Goal: Task Accomplishment & Management: Manage account settings

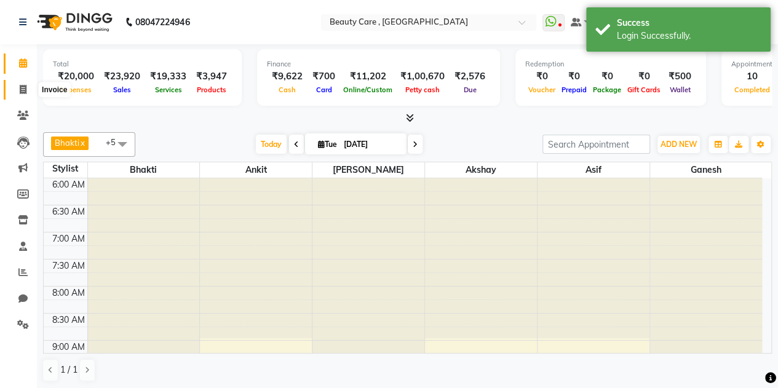
click at [27, 90] on span at bounding box center [23, 90] width 22 height 14
select select "service"
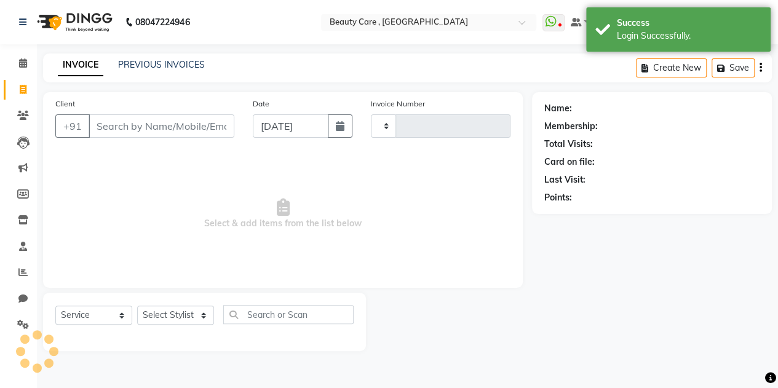
type input "2751"
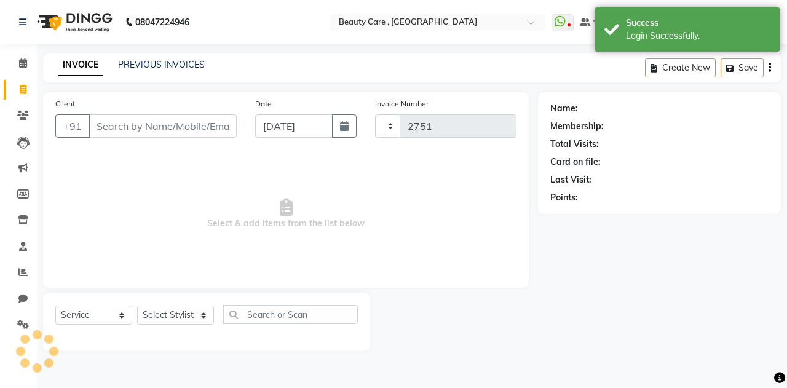
select select "5646"
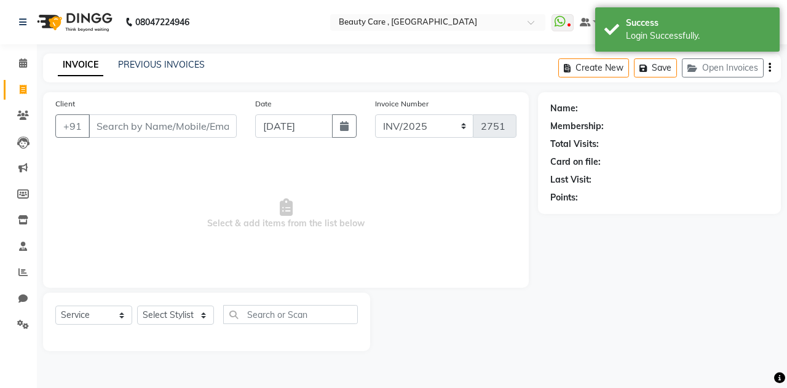
click at [132, 131] on input "Client" at bounding box center [163, 125] width 148 height 23
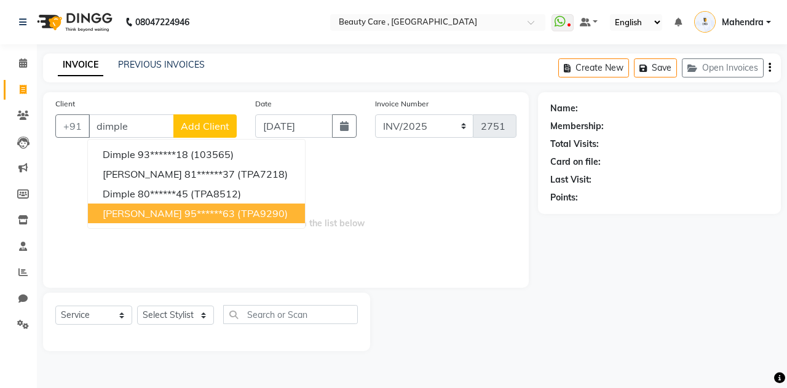
click at [167, 213] on button "Dimple chugh 95******63 (TPA9290)" at bounding box center [196, 214] width 217 height 20
type input "95******63"
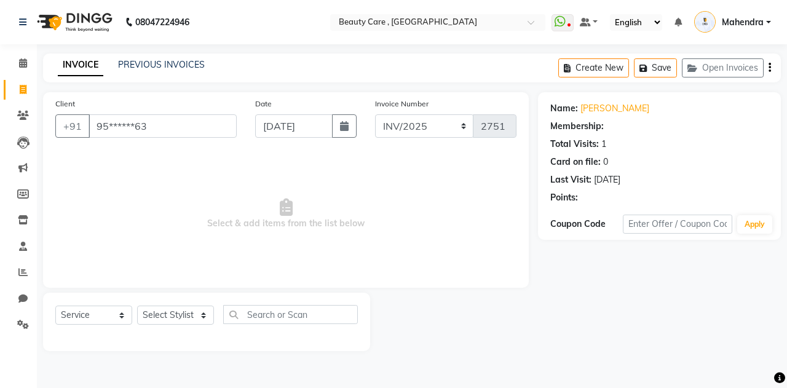
select select "2: Object"
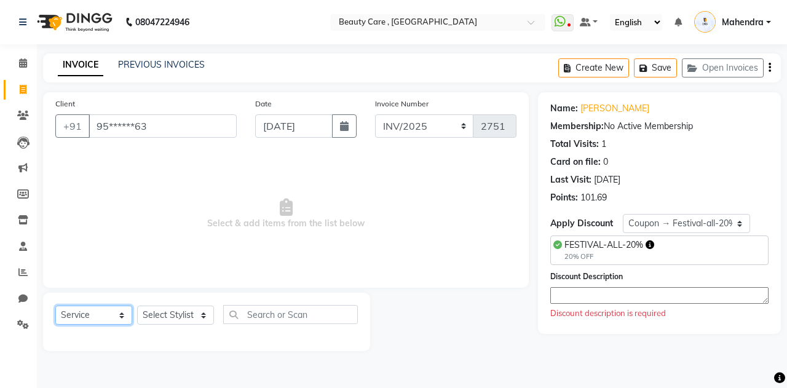
click at [113, 317] on select "Select Service Product Membership Package Voucher Prepaid Gift Card" at bounding box center [93, 315] width 77 height 19
select select "package"
click at [55, 306] on select "Select Service Product Membership Package Voucher Prepaid Gift Card" at bounding box center [93, 315] width 77 height 19
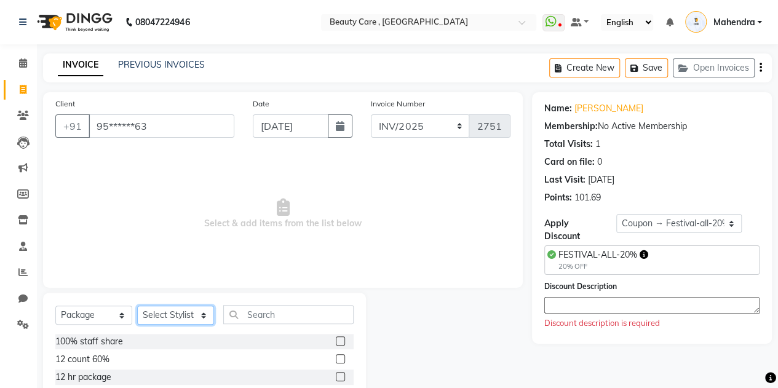
click at [183, 320] on select "Select Stylist AFREEN AJAY JAISWAR ALISHA ANJANI SHARMA BISWAS CHANDNI DEY DIMP…" at bounding box center [175, 315] width 77 height 19
select select "86222"
click at [137, 306] on select "Select Stylist AFREEN AJAY JAISWAR ALISHA ANJANI SHARMA BISWAS CHANDNI DEY DIMP…" at bounding box center [175, 315] width 77 height 19
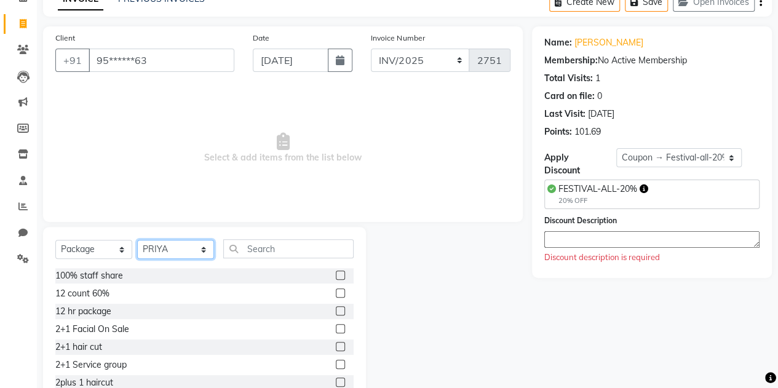
scroll to position [79, 0]
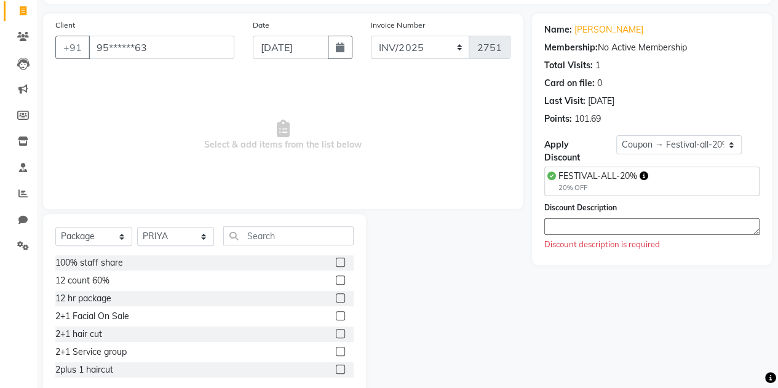
click at [336, 314] on label at bounding box center [340, 315] width 9 height 9
click at [336, 314] on input "checkbox" at bounding box center [340, 317] width 8 height 8
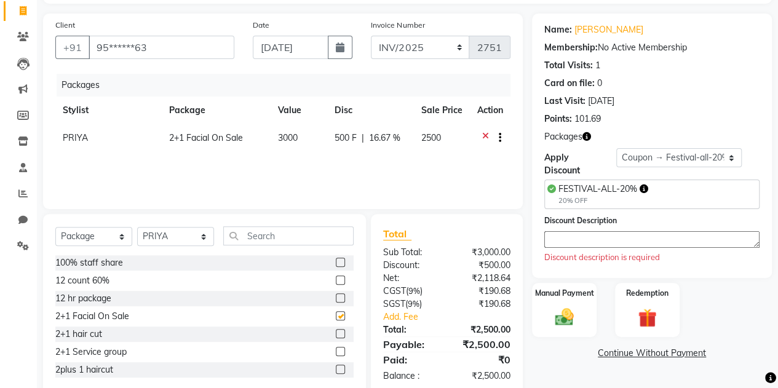
checkbox input "false"
click at [582, 191] on span "FESTIVAL-ALL-20%" at bounding box center [598, 188] width 79 height 11
drag, startPoint x: 644, startPoint y: 161, endPoint x: 596, endPoint y: 176, distance: 50.4
click at [596, 176] on div "Apply Discount Select Loyalty → Loyalty level 1222 → All Customers Coupon → Fes…" at bounding box center [651, 162] width 215 height 29
select select "0:"
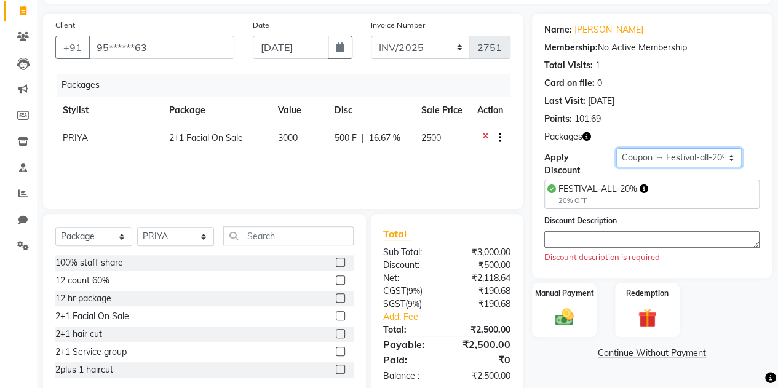
click at [616, 148] on select "Select Loyalty → Loyalty level 1222 → All Customers Coupon → Festival-all-20% C…" at bounding box center [679, 157] width 126 height 19
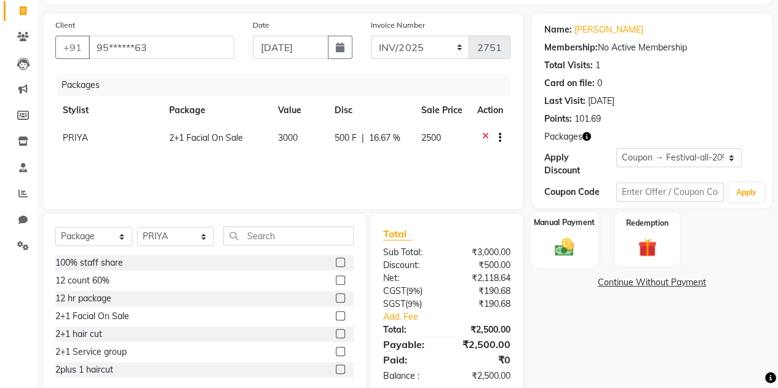
click at [565, 242] on img at bounding box center [564, 247] width 31 height 22
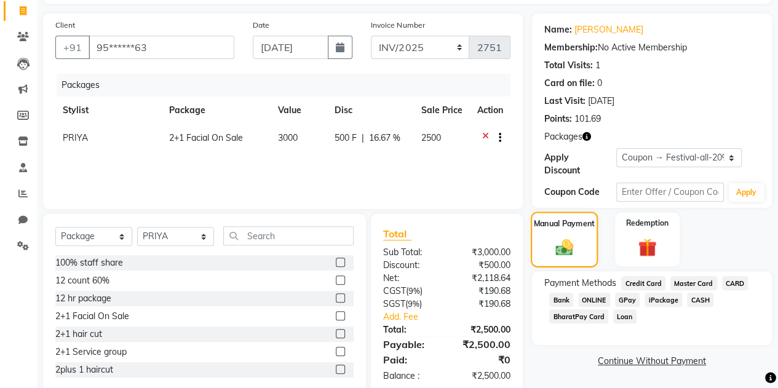
scroll to position [104, 0]
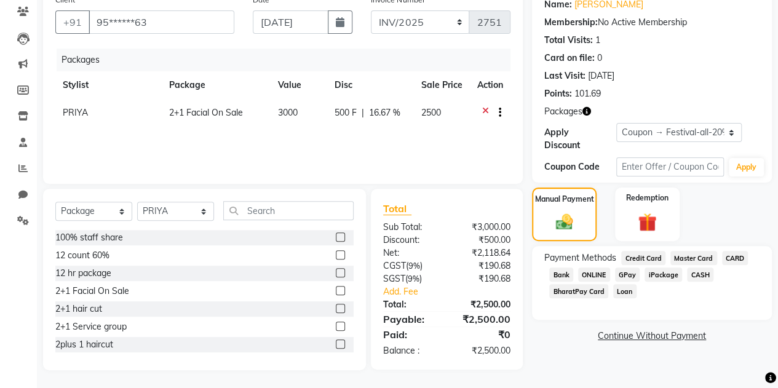
click at [626, 273] on span "GPay" at bounding box center [627, 275] width 25 height 14
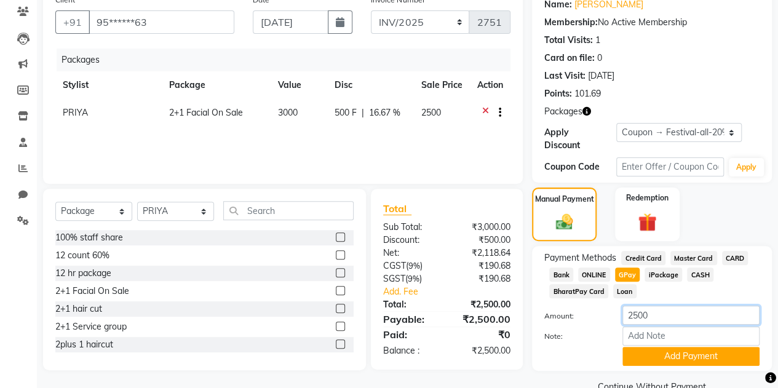
click at [637, 312] on input "2500" at bounding box center [691, 315] width 137 height 19
click at [670, 349] on button "Add Payment" at bounding box center [691, 356] width 137 height 19
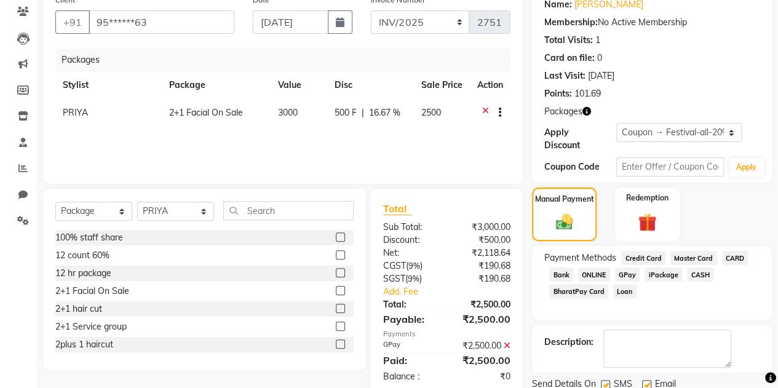
scroll to position [215, 0]
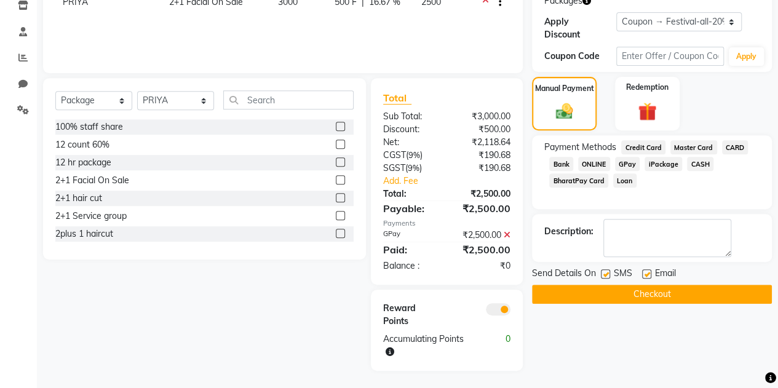
click at [649, 285] on button "Checkout" at bounding box center [652, 294] width 240 height 19
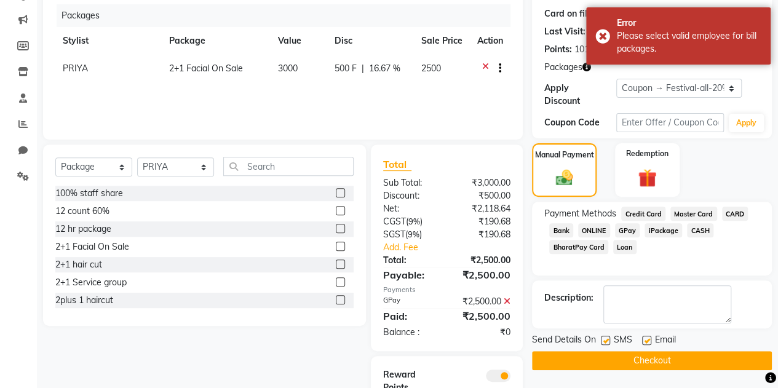
scroll to position [148, 0]
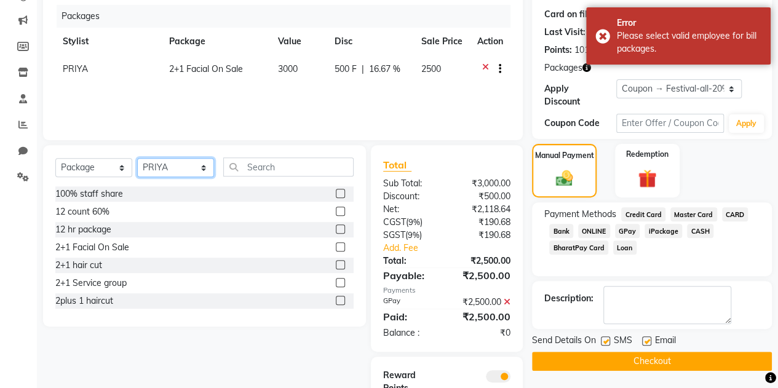
click at [180, 164] on select "Select Stylist AFREEN AJAY JAISWAR ALISHA ANJANI SHARMA BISWAS CHANDNI DEY DIMP…" at bounding box center [175, 167] width 77 height 19
select select "86217"
click at [137, 158] on select "Select Stylist AFREEN AJAY JAISWAR ALISHA ANJANI SHARMA BISWAS CHANDNI DEY DIMP…" at bounding box center [175, 167] width 77 height 19
click at [628, 361] on button "Checkout" at bounding box center [652, 361] width 240 height 19
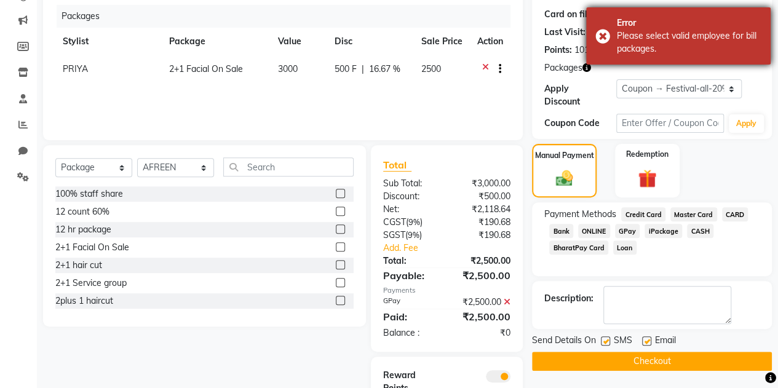
click at [661, 45] on div "Please select valid employee for bill packages." at bounding box center [689, 43] width 145 height 26
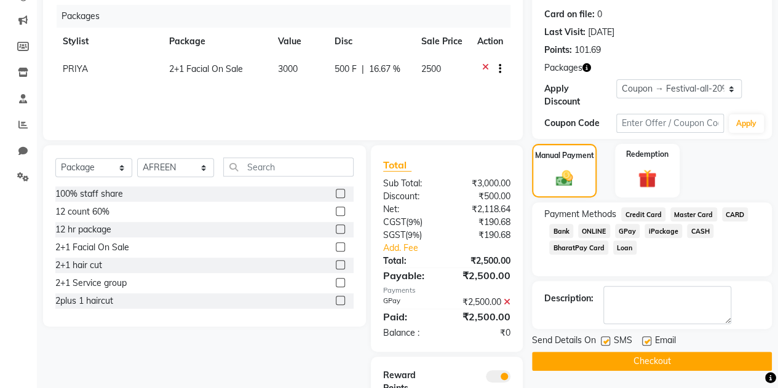
click at [73, 68] on span "PRIYA" at bounding box center [75, 68] width 25 height 11
select select "86222"
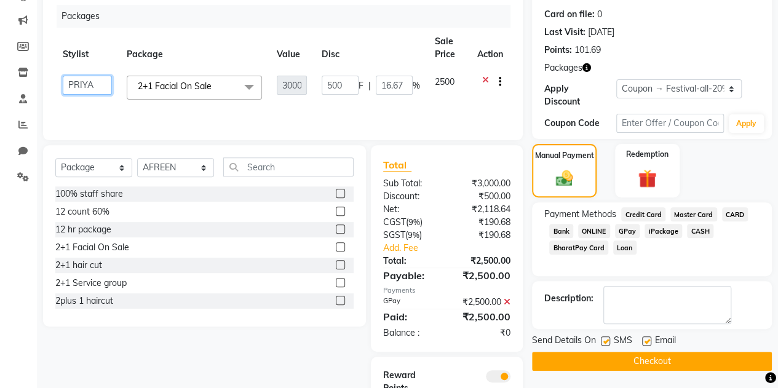
click at [97, 81] on select "AFREEN AJAY JAISWAR ALISHA ANJANI SHARMA BISWAS CHANDNI DEY DIMPLE DR. AYESHA D…" at bounding box center [87, 85] width 49 height 19
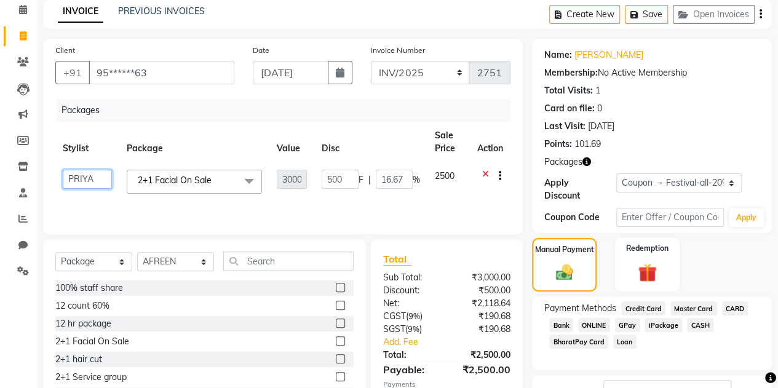
scroll to position [5, 0]
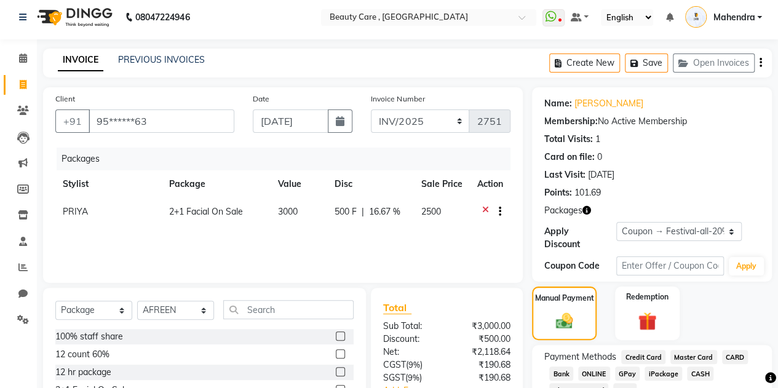
click at [282, 58] on div "INVOICE PREVIOUS INVOICES Create New Save Open Invoices" at bounding box center [407, 63] width 729 height 29
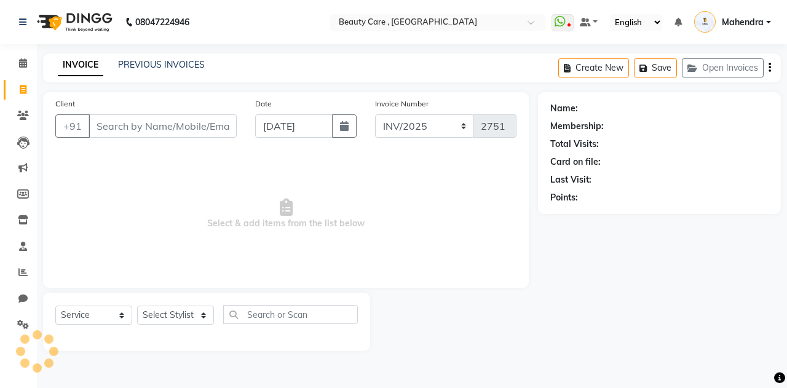
select select "service"
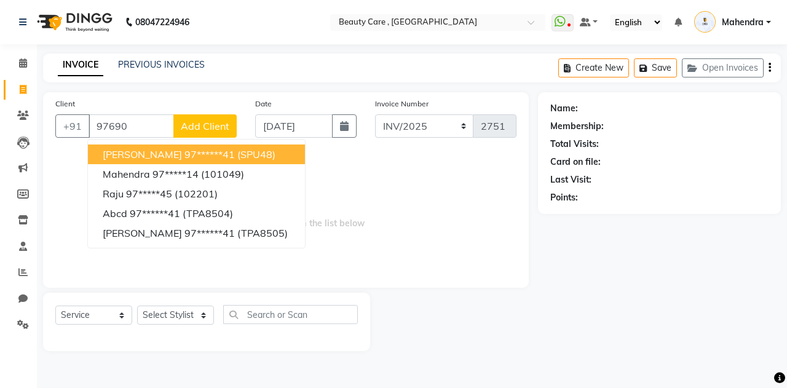
click at [143, 156] on span "[PERSON_NAME]" at bounding box center [142, 154] width 79 height 12
type input "97******41"
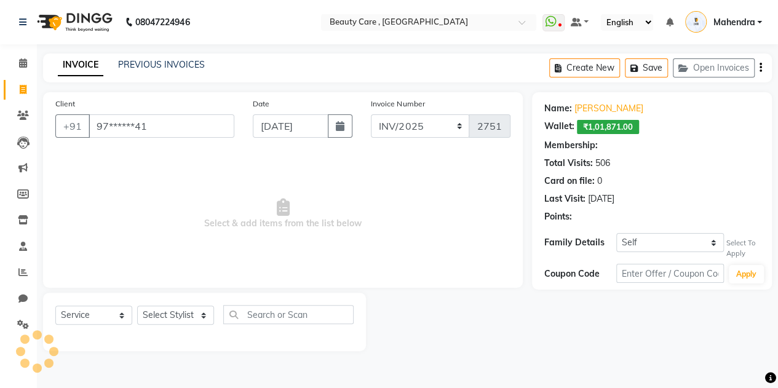
select select "4: Object"
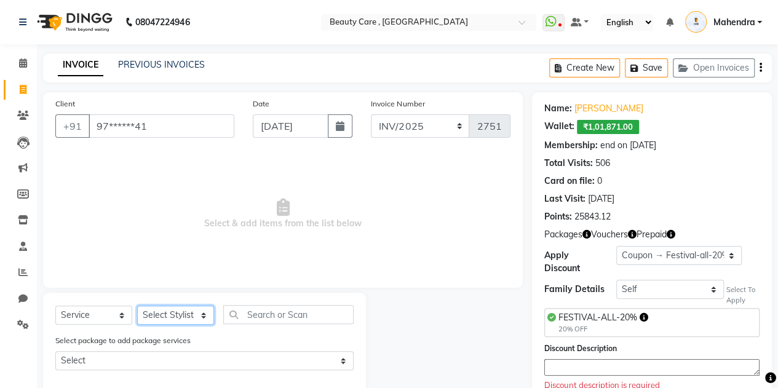
click at [175, 317] on select "Select Stylist Admin A [PERSON_NAME] K Akshay Ankit [PERSON_NAME] April [PERSON…" at bounding box center [175, 315] width 77 height 19
select select "35489"
click at [137, 306] on select "Select Stylist Admin A [PERSON_NAME] K Akshay Ankit [PERSON_NAME] April [PERSON…" at bounding box center [175, 315] width 77 height 19
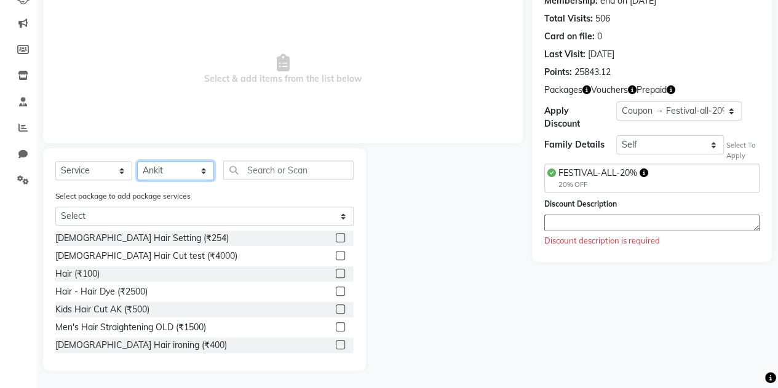
scroll to position [145, 0]
click at [336, 257] on label at bounding box center [340, 254] width 9 height 9
click at [336, 257] on input "checkbox" at bounding box center [340, 256] width 8 height 8
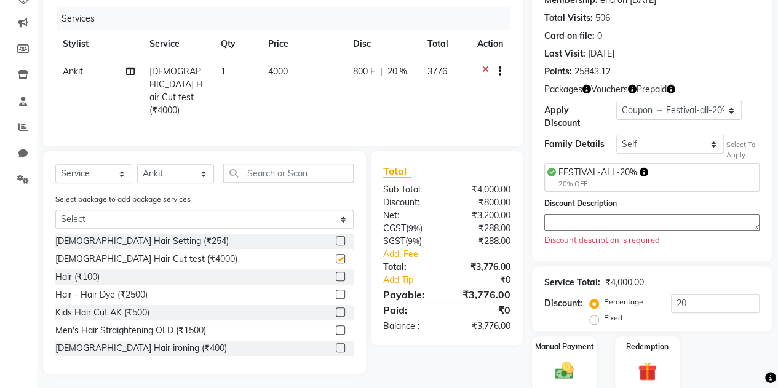
checkbox input "false"
click at [484, 70] on icon at bounding box center [485, 72] width 7 height 15
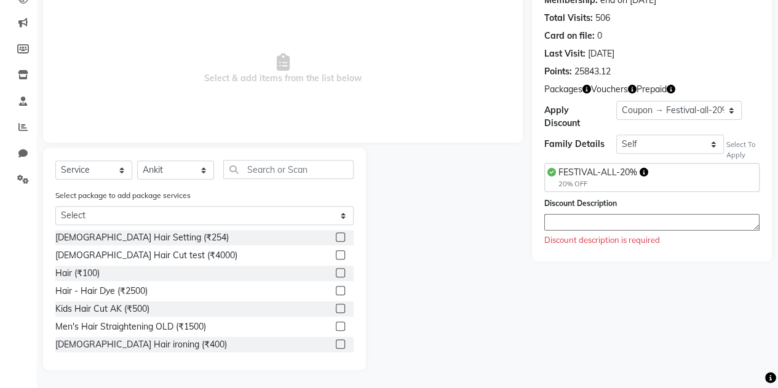
scroll to position [0, 0]
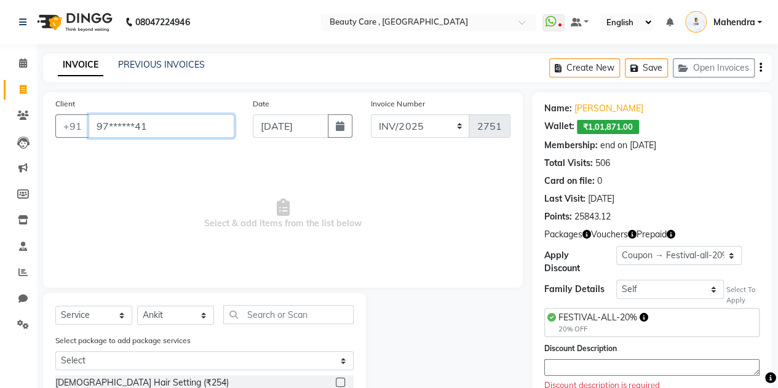
click at [143, 126] on input "97******41" at bounding box center [162, 125] width 146 height 23
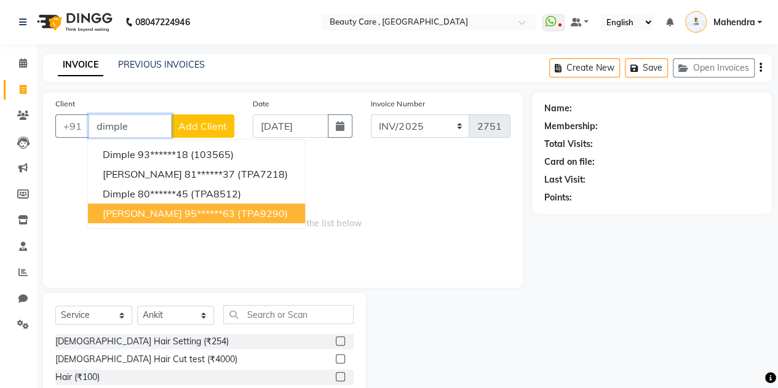
click at [154, 207] on span "[PERSON_NAME]" at bounding box center [142, 213] width 79 height 12
type input "95******63"
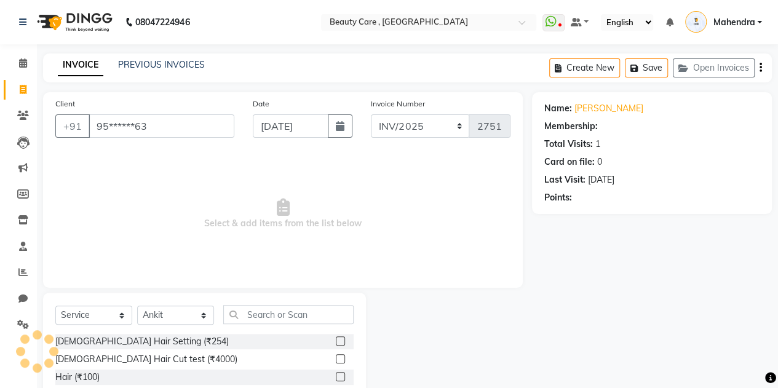
select select "2: Object"
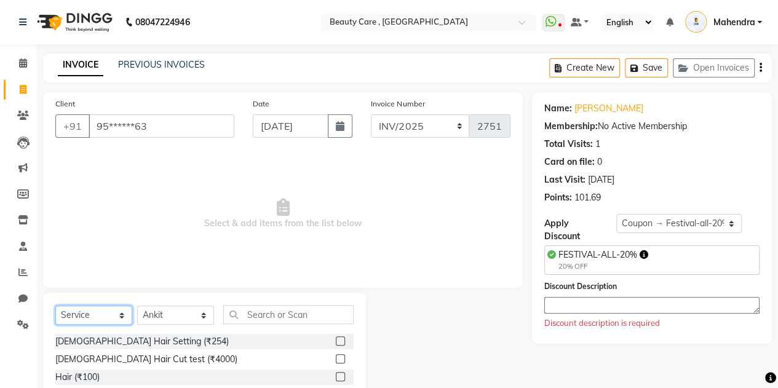
click at [89, 320] on select "Select Service Product Membership Package Voucher Prepaid Gift Card" at bounding box center [93, 315] width 77 height 19
select select "package"
click at [55, 306] on select "Select Service Product Membership Package Voucher Prepaid Gift Card" at bounding box center [93, 315] width 77 height 19
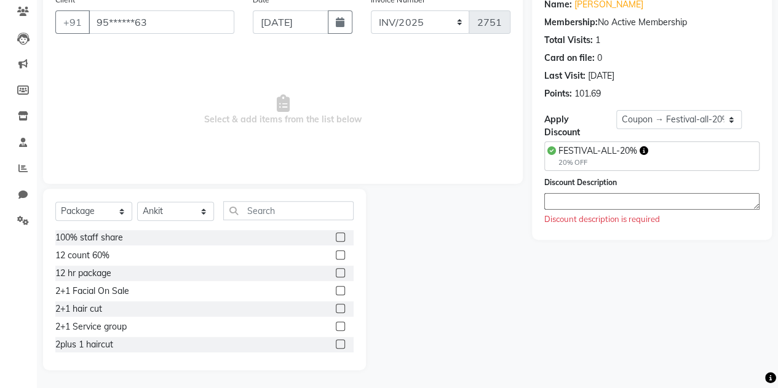
click at [336, 308] on label at bounding box center [340, 308] width 9 height 9
click at [336, 308] on input "checkbox" at bounding box center [340, 309] width 8 height 8
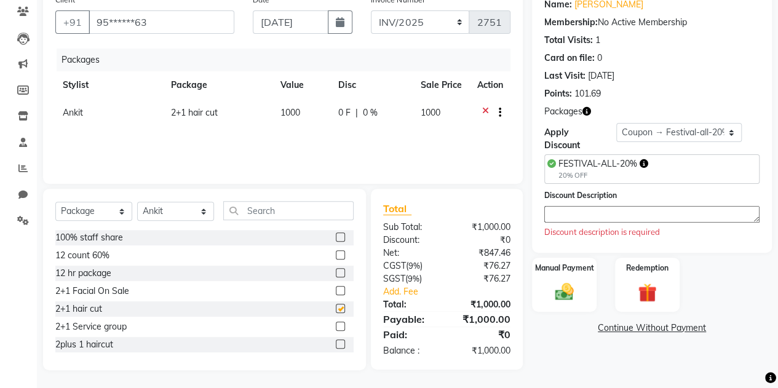
checkbox input "false"
click at [639, 127] on select "Select Loyalty → Loyalty level 1222 → All Customers Coupon → Festival-all-20% C…" at bounding box center [679, 132] width 126 height 19
select select "0:"
click at [616, 123] on select "Select Loyalty → Loyalty level 1222 → All Customers Coupon → Festival-all-20% C…" at bounding box center [679, 132] width 126 height 19
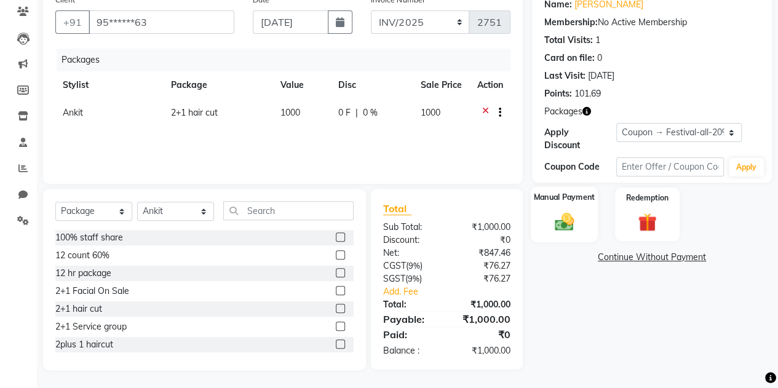
drag, startPoint x: 587, startPoint y: 230, endPoint x: 568, endPoint y: 212, distance: 26.1
click at [568, 212] on div "Manual Payment" at bounding box center [564, 214] width 67 height 56
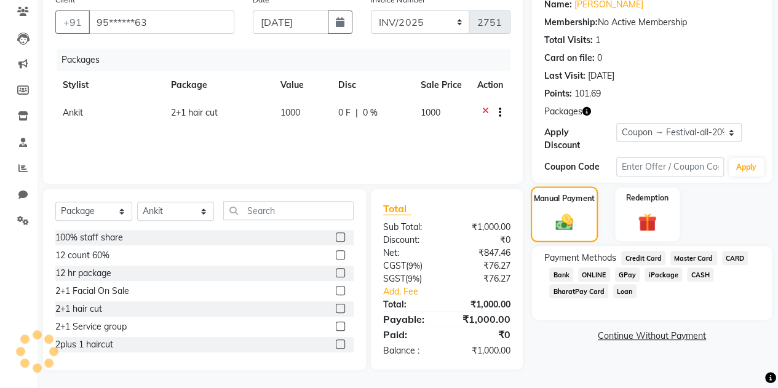
click at [568, 212] on img at bounding box center [565, 222] width 30 height 21
click at [696, 269] on span "CASH" at bounding box center [700, 275] width 26 height 14
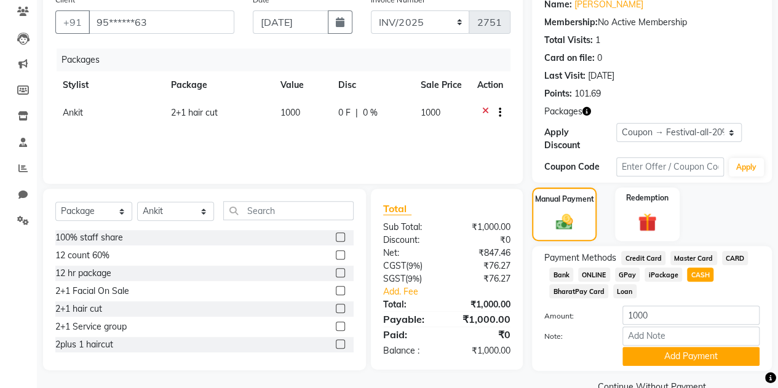
scroll to position [130, 0]
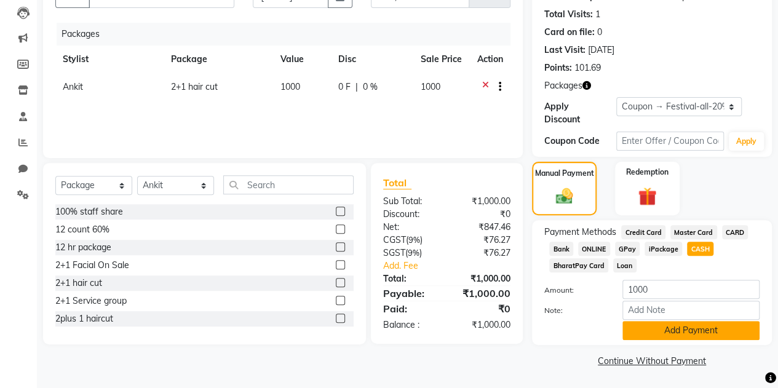
click at [693, 325] on button "Add Payment" at bounding box center [691, 330] width 137 height 19
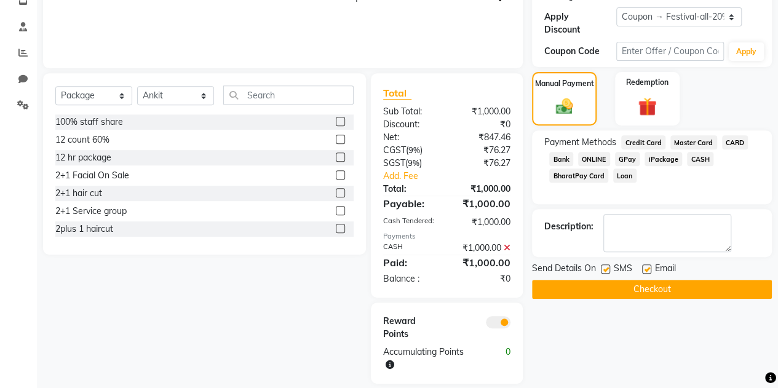
scroll to position [221, 0]
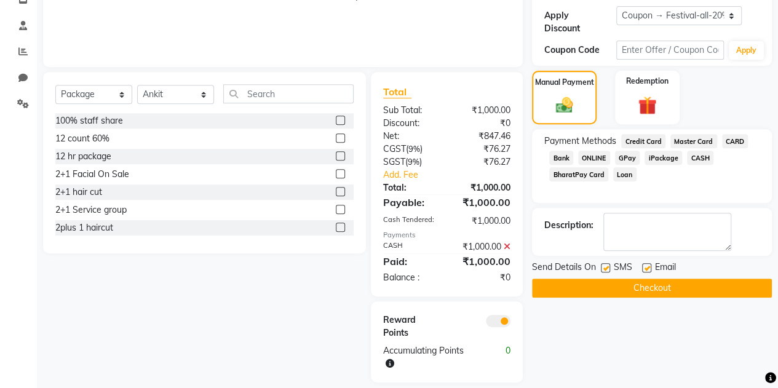
click at [653, 287] on button "Checkout" at bounding box center [652, 288] width 240 height 19
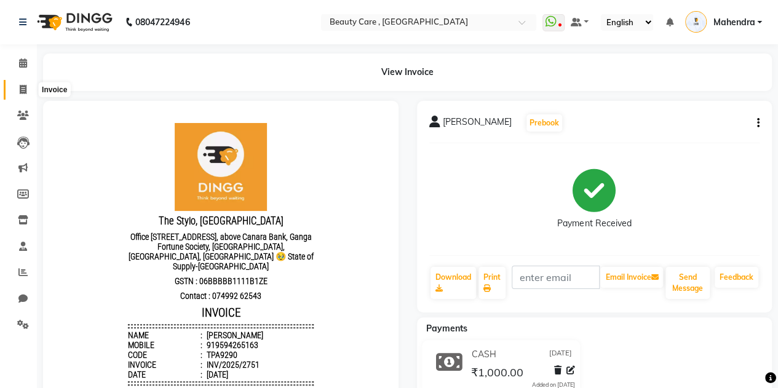
click at [23, 94] on icon at bounding box center [23, 89] width 7 height 9
select select "service"
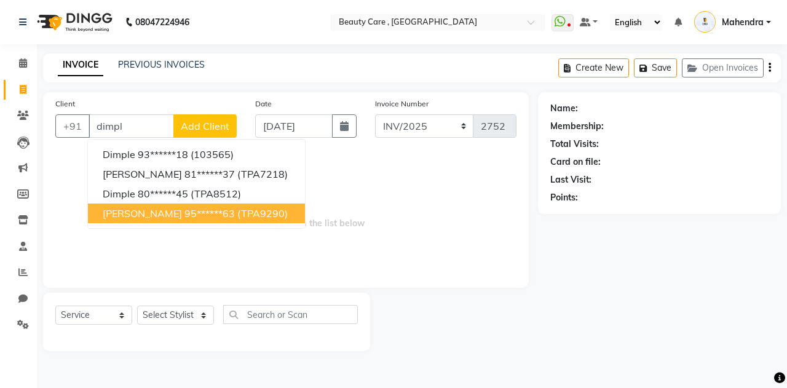
click at [145, 217] on span "[PERSON_NAME]" at bounding box center [142, 213] width 79 height 12
type input "95******63"
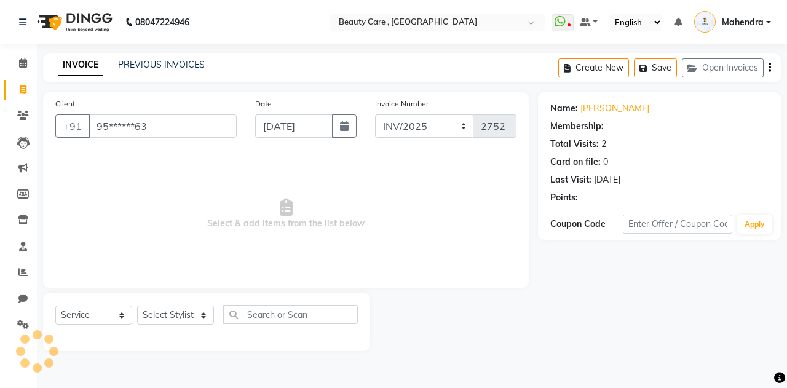
select select "2: Object"
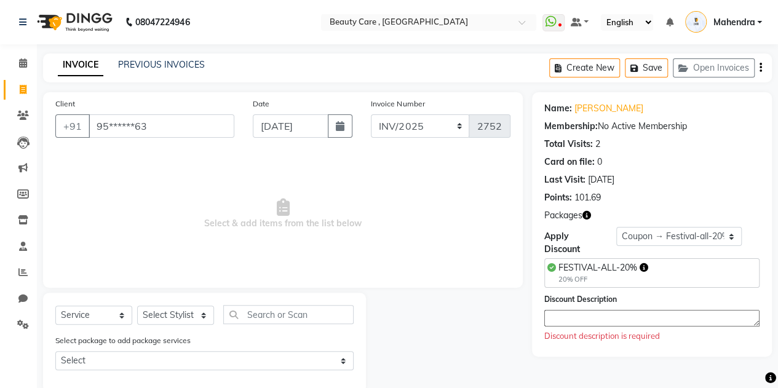
scroll to position [22, 0]
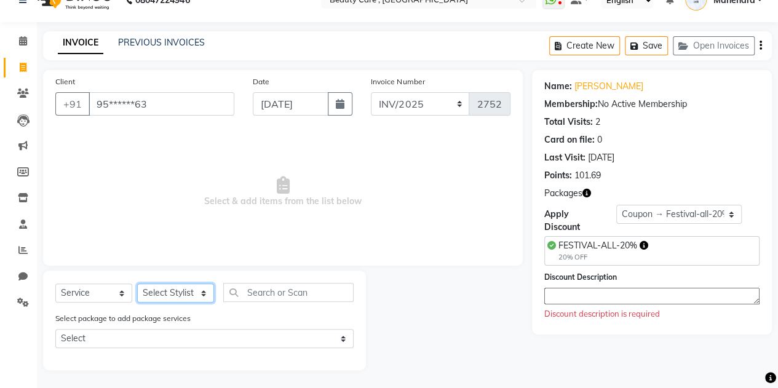
click at [186, 289] on select "Select Stylist Admin A [PERSON_NAME] K Akshay Ankit [PERSON_NAME] April [PERSON…" at bounding box center [175, 293] width 77 height 19
select select "85052"
click at [137, 284] on select "Select Stylist Admin A [PERSON_NAME] K Akshay Ankit [PERSON_NAME] April [PERSON…" at bounding box center [175, 293] width 77 height 19
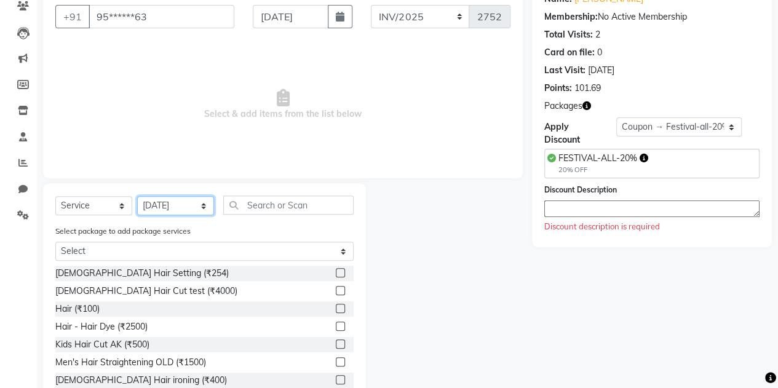
scroll to position [135, 0]
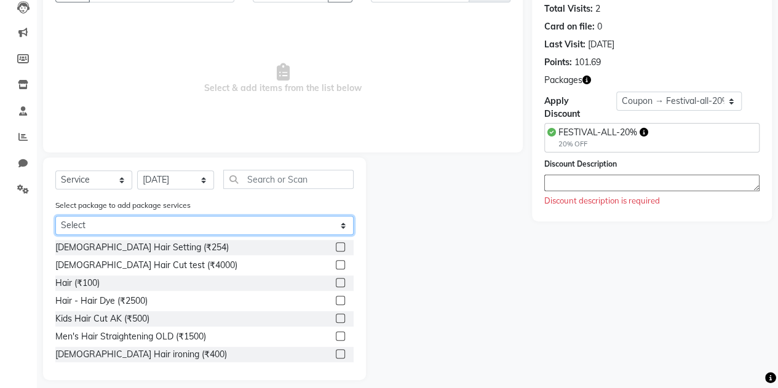
click at [175, 221] on select "Select 2+1 hair cut" at bounding box center [204, 225] width 298 height 19
select select "1: Object"
click at [55, 235] on select "Select 2+1 hair cut" at bounding box center [204, 225] width 298 height 19
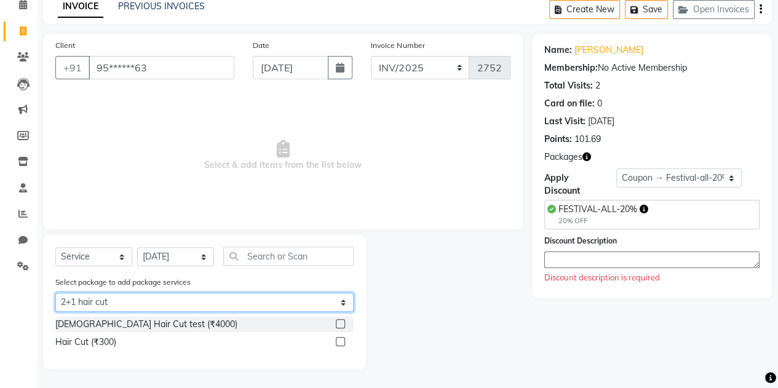
scroll to position [58, 0]
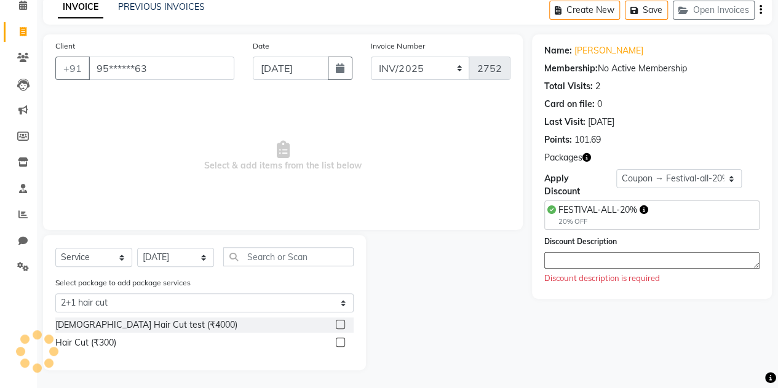
click at [338, 325] on label at bounding box center [340, 324] width 9 height 9
click at [338, 325] on input "checkbox" at bounding box center [340, 325] width 8 height 8
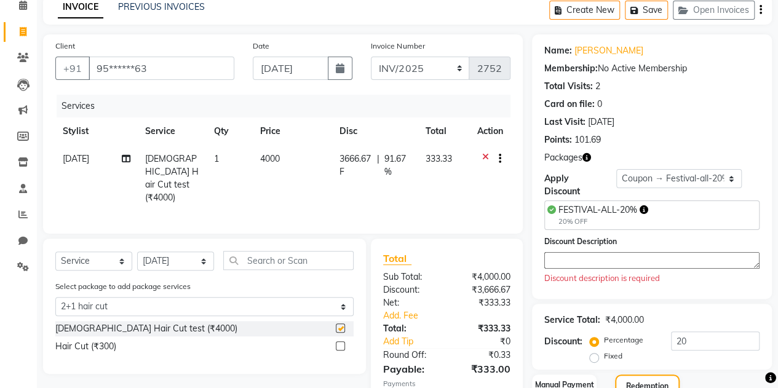
checkbox input "false"
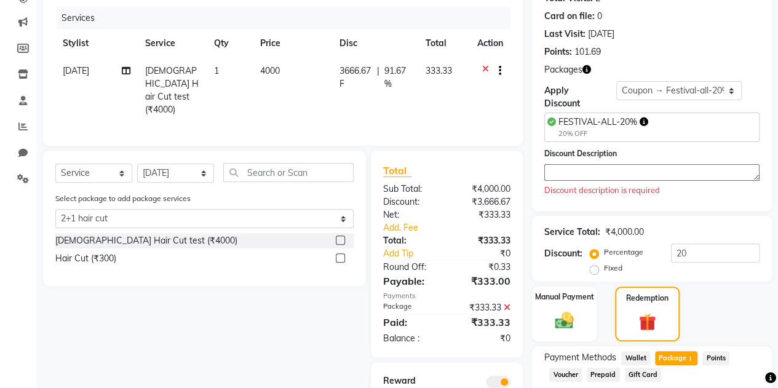
scroll to position [145, 0]
click at [650, 93] on select "Select Loyalty → Loyalty level 1222 → All Customers Coupon → Festival-all-20% C…" at bounding box center [679, 91] width 126 height 19
select select "0:"
click at [616, 82] on select "Select Loyalty → Loyalty level 1222 → All Customers Coupon → Festival-all-20% C…" at bounding box center [679, 91] width 126 height 19
type input "0"
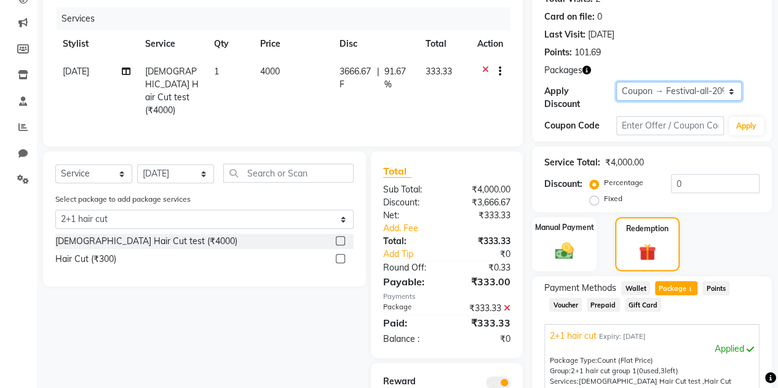
scroll to position [276, 0]
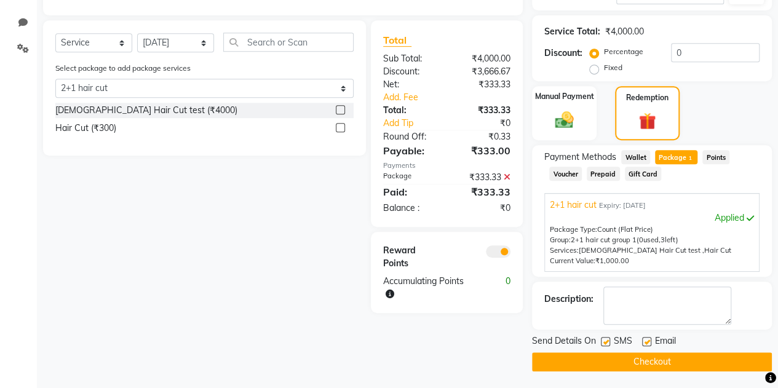
click at [655, 359] on button "Checkout" at bounding box center [652, 362] width 240 height 19
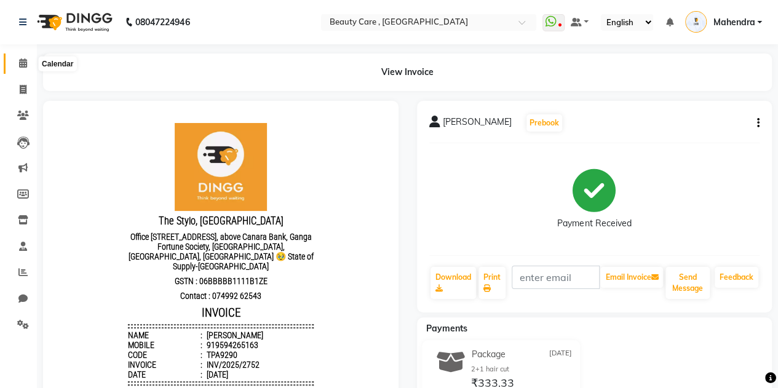
click at [20, 68] on icon at bounding box center [23, 62] width 8 height 9
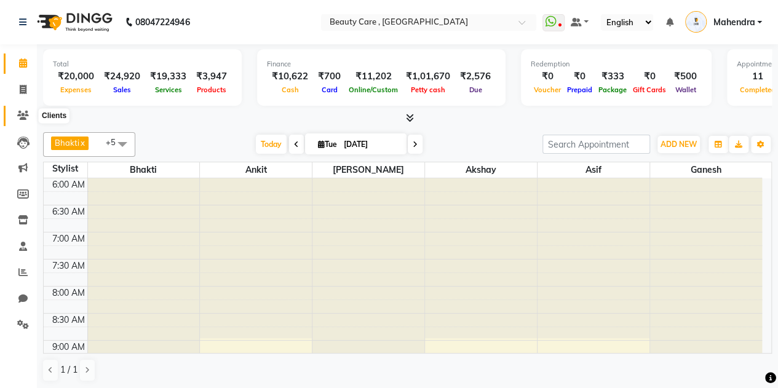
click at [22, 116] on icon at bounding box center [23, 115] width 12 height 9
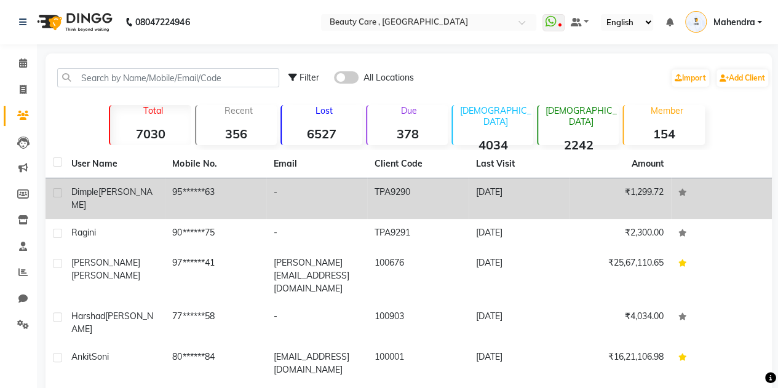
click at [187, 193] on td "95******63" at bounding box center [215, 198] width 101 height 41
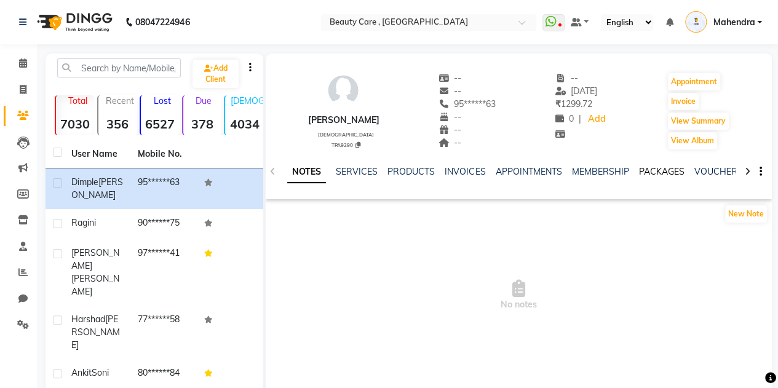
click at [666, 171] on link "PACKAGES" at bounding box center [662, 171] width 46 height 11
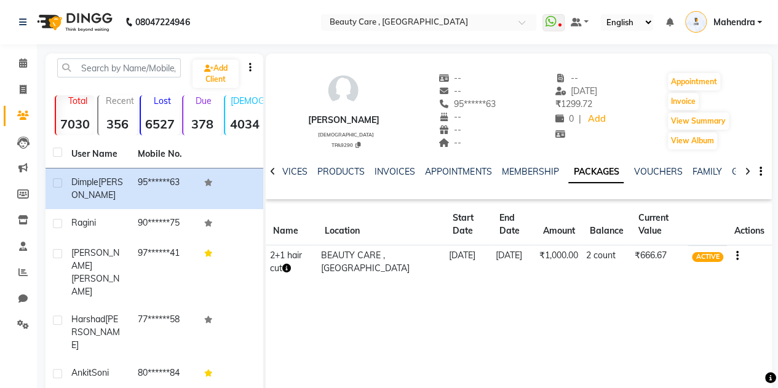
click at [736, 257] on icon "button" at bounding box center [737, 256] width 2 height 1
click at [647, 266] on div "Edit" at bounding box center [677, 263] width 81 height 15
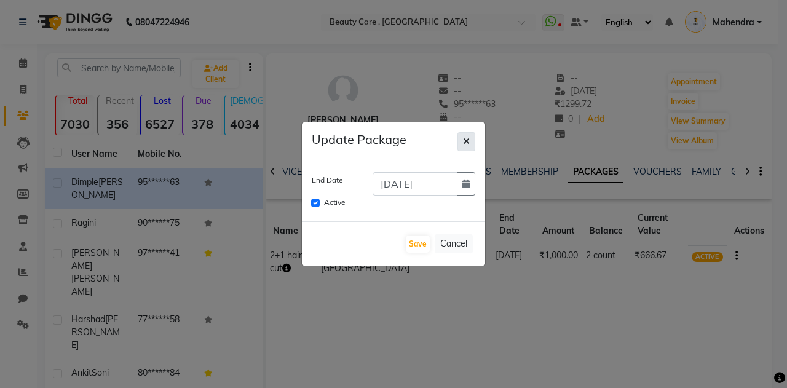
click at [468, 143] on icon "button" at bounding box center [466, 141] width 7 height 9
checkbox input "false"
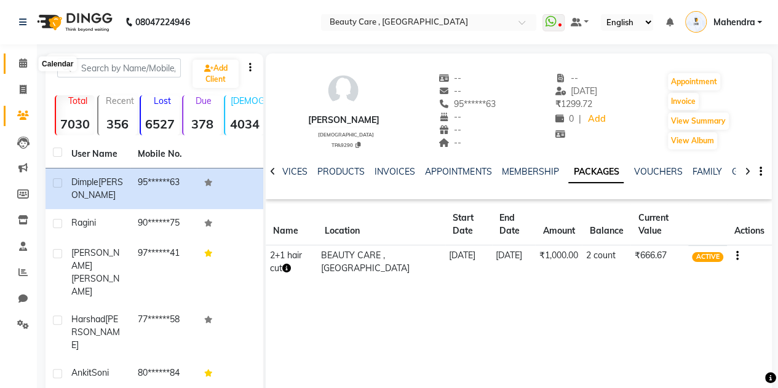
click at [17, 60] on span at bounding box center [23, 64] width 22 height 14
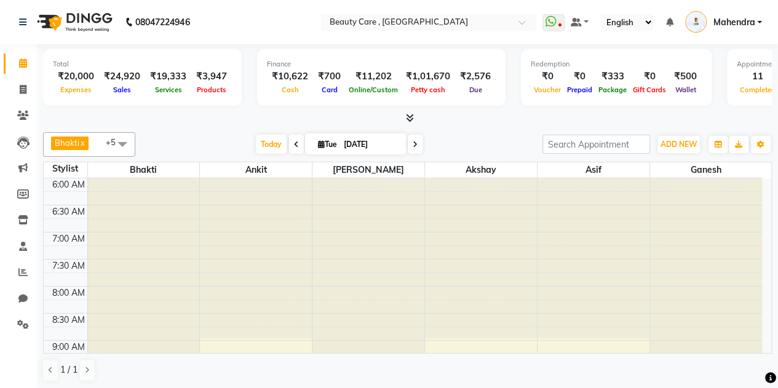
click at [758, 22] on link "Mahendra" at bounding box center [723, 22] width 77 height 20
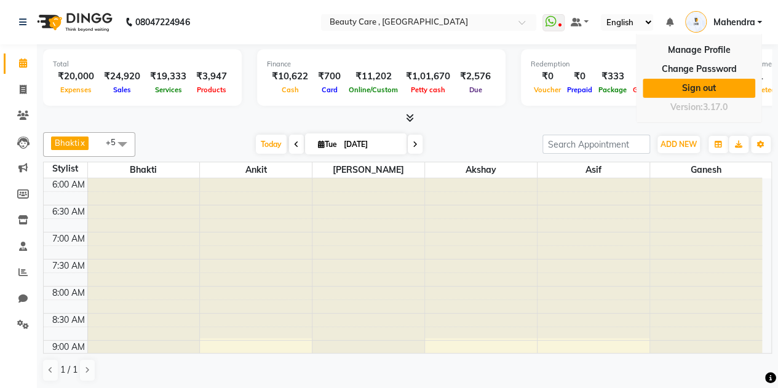
click at [706, 86] on link "Sign out" at bounding box center [699, 88] width 113 height 19
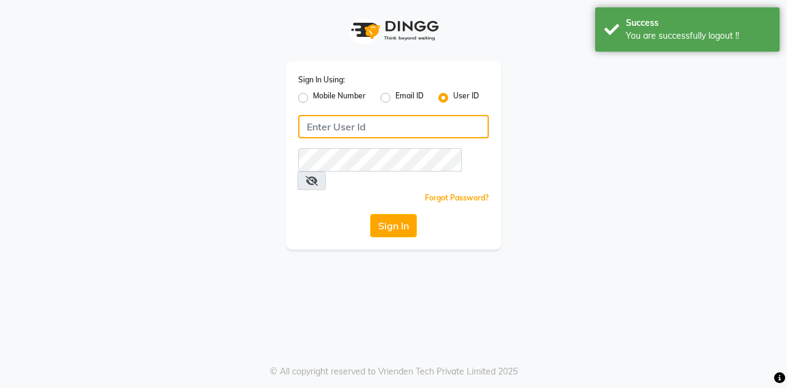
click at [370, 128] on input "Username" at bounding box center [393, 126] width 191 height 23
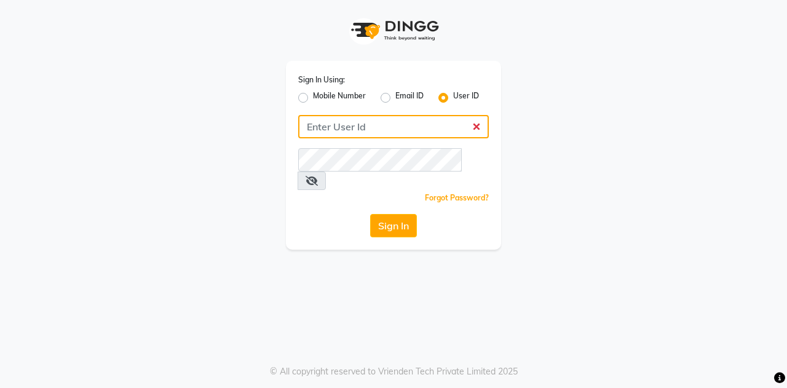
type input "charm we maintain"
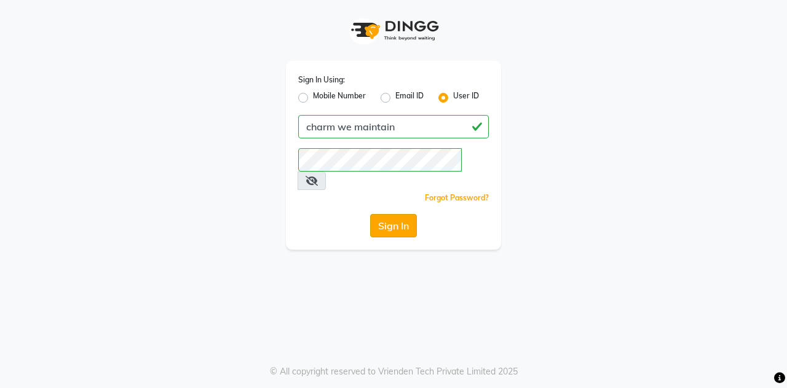
click at [404, 215] on button "Sign In" at bounding box center [393, 225] width 47 height 23
